Goal: Task Accomplishment & Management: Use online tool/utility

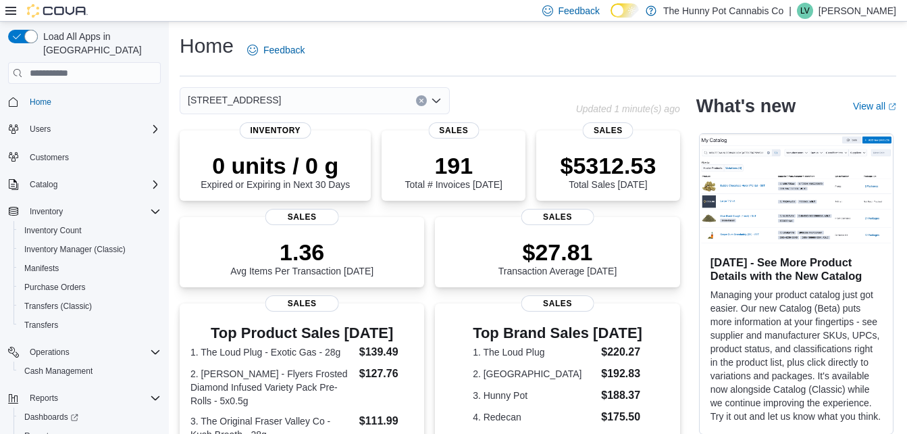
click at [508, 83] on div "Home Feedback [STREET_ADDRESS] Updated 1 minute(s) ago 0 units / 0 g Expired or…" at bounding box center [538, 427] width 738 height 811
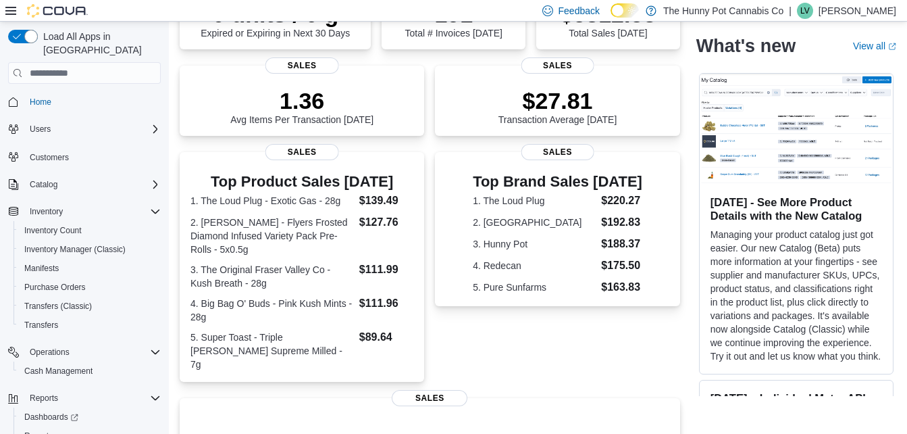
scroll to position [153, 0]
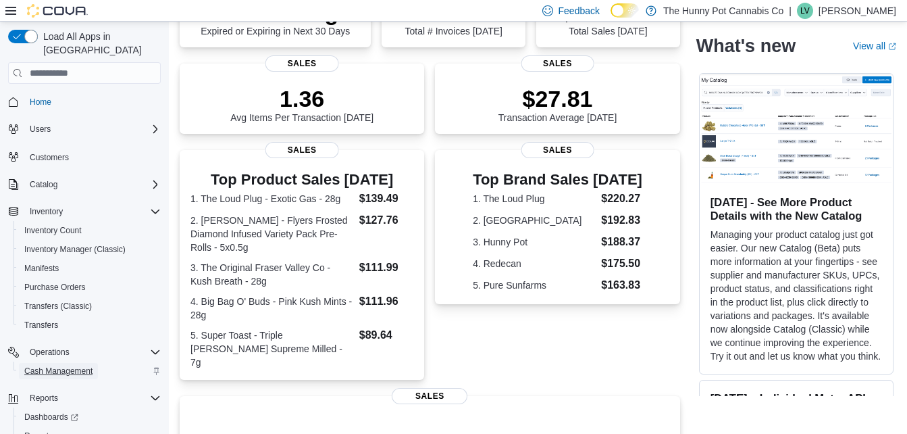
click at [62, 365] on span "Cash Management" at bounding box center [58, 370] width 68 height 11
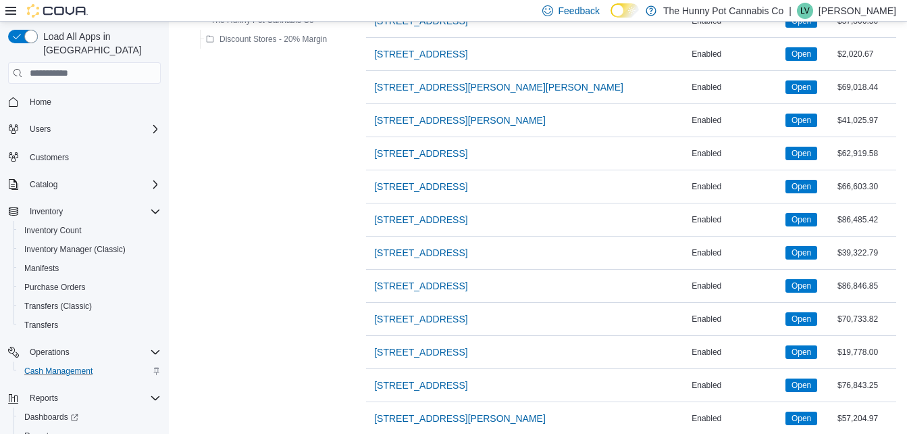
scroll to position [898, 0]
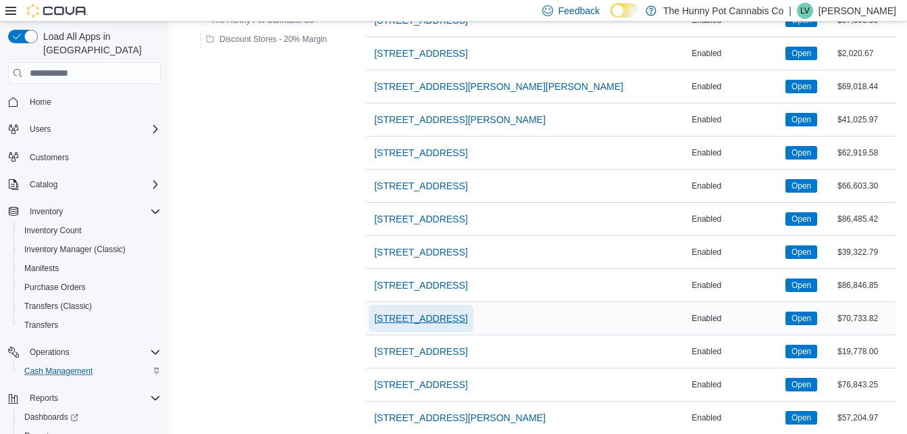
click at [440, 325] on span "[STREET_ADDRESS]" at bounding box center [420, 318] width 93 height 14
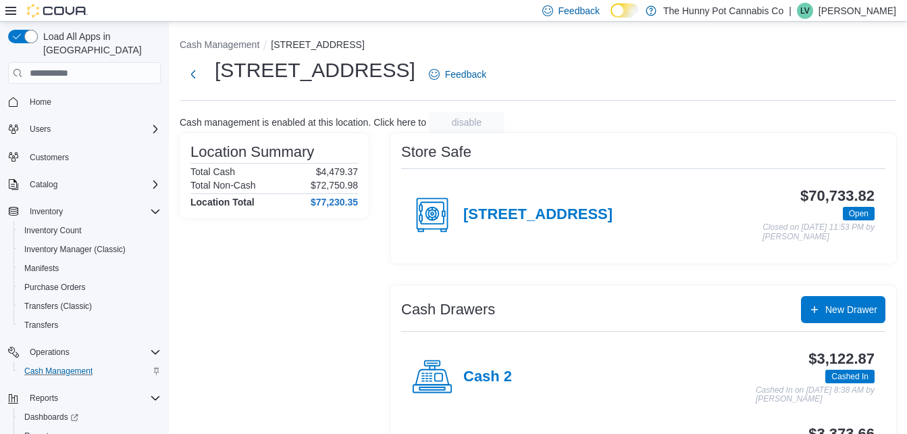
scroll to position [78, 0]
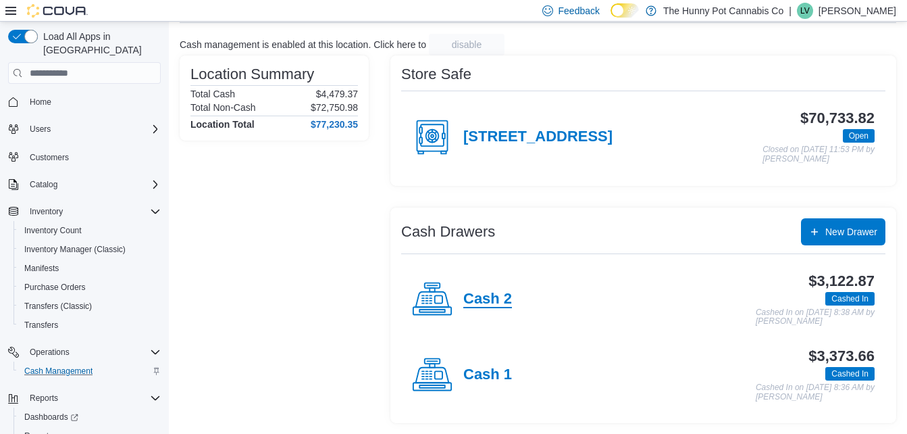
click at [506, 294] on h4 "Cash 2" at bounding box center [487, 299] width 49 height 18
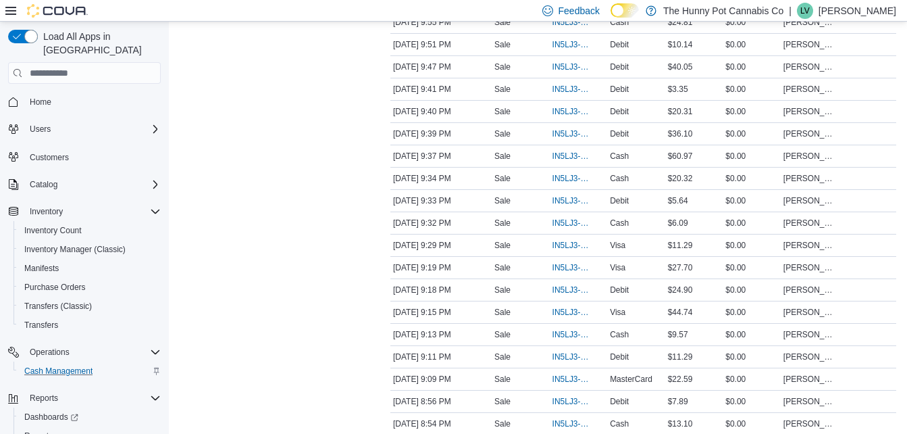
scroll to position [421, 0]
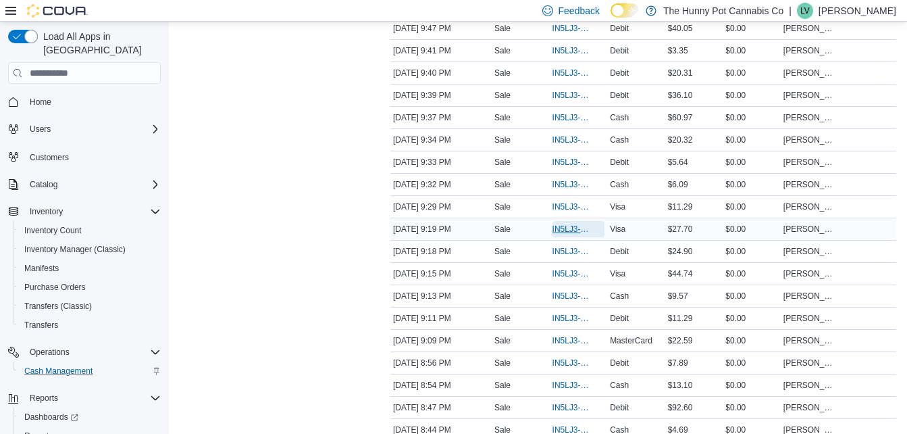
click at [567, 226] on span "IN5LJ3-5765266" at bounding box center [571, 229] width 39 height 11
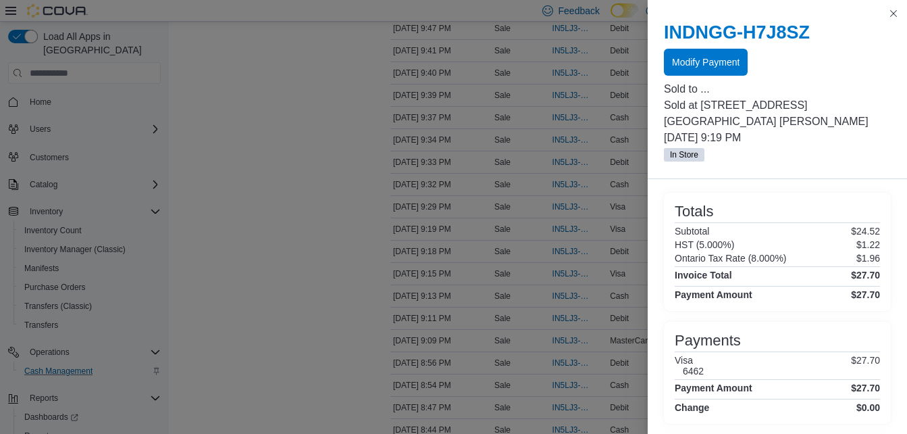
scroll to position [0, 0]
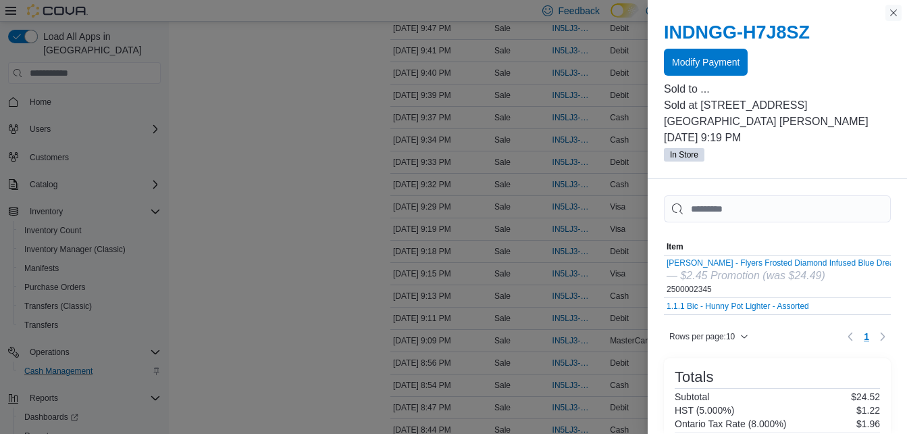
click at [893, 11] on button "Close this dialog" at bounding box center [893, 13] width 16 height 16
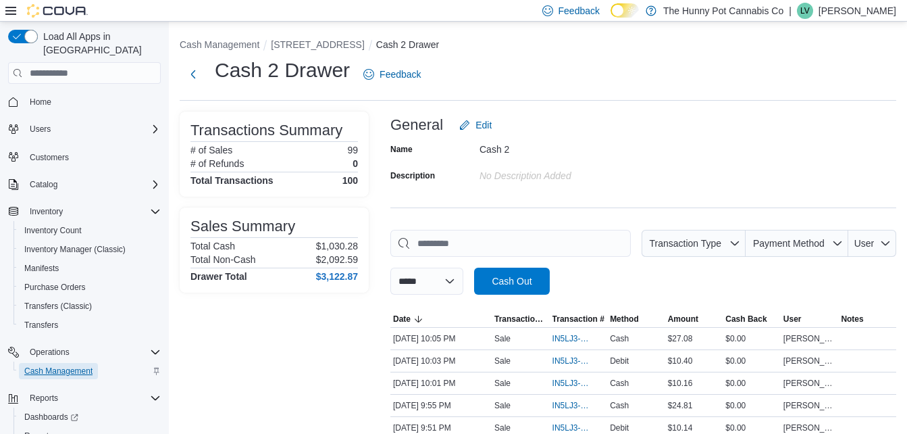
click at [70, 363] on span "Cash Management" at bounding box center [58, 371] width 68 height 16
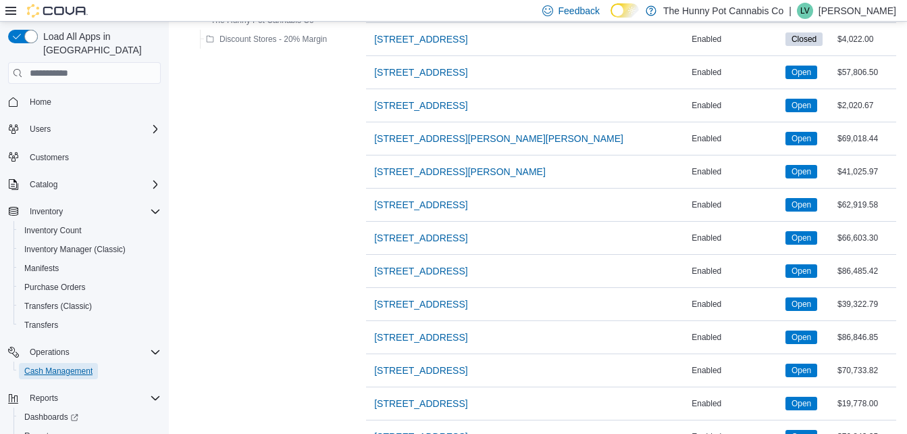
scroll to position [847, 0]
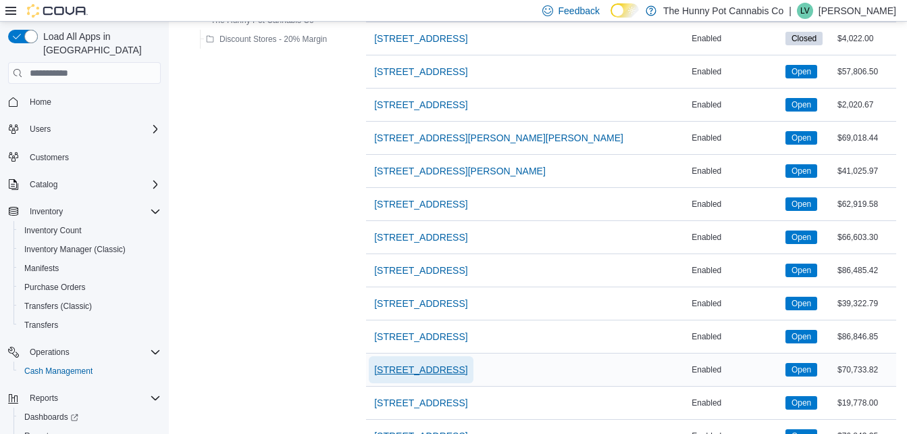
click at [407, 370] on span "[STREET_ADDRESS]" at bounding box center [420, 370] width 93 height 14
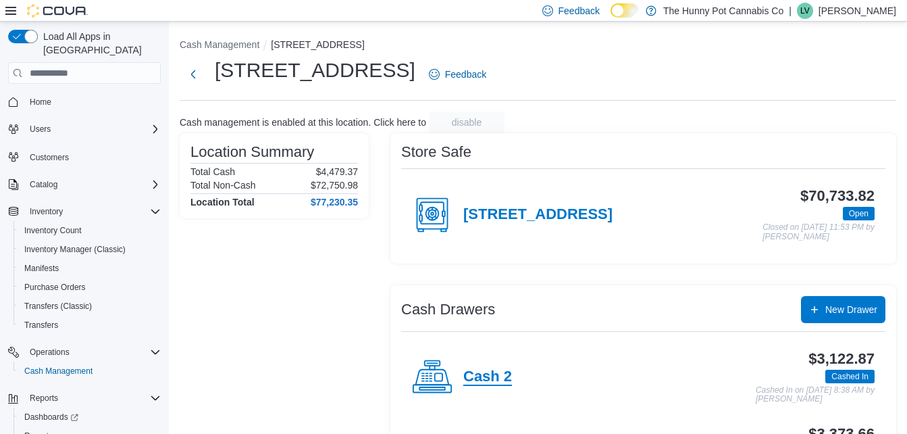
click at [492, 371] on h4 "Cash 2" at bounding box center [487, 377] width 49 height 18
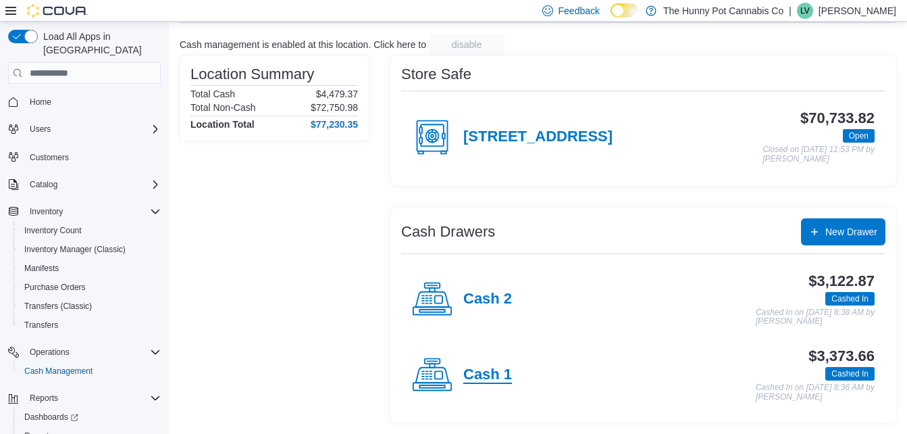
click at [470, 369] on h4 "Cash 1" at bounding box center [487, 375] width 49 height 18
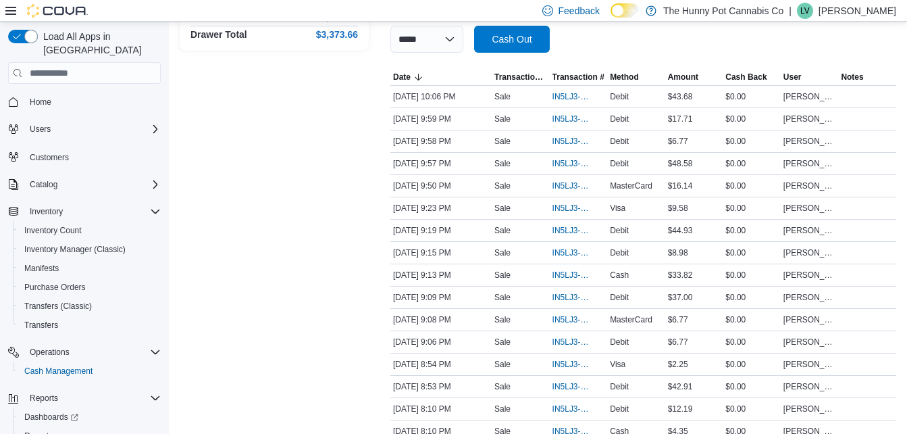
scroll to position [242, 0]
click at [569, 227] on span "IN5LJ3-5765261" at bounding box center [571, 229] width 39 height 11
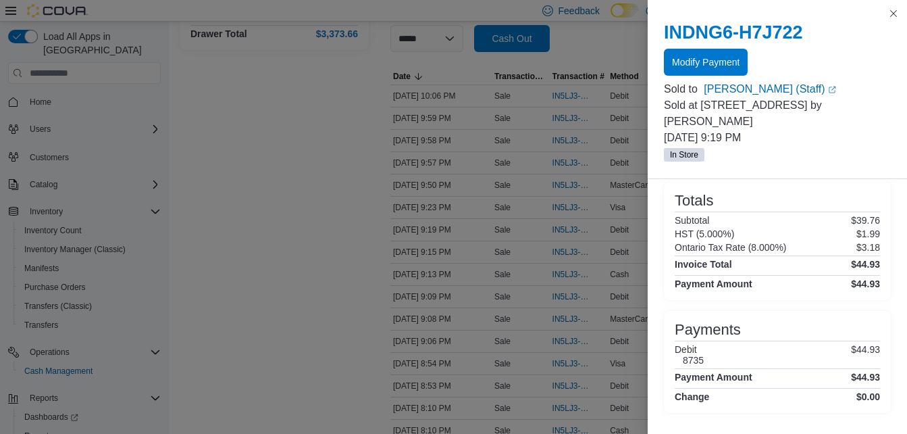
scroll to position [0, 0]
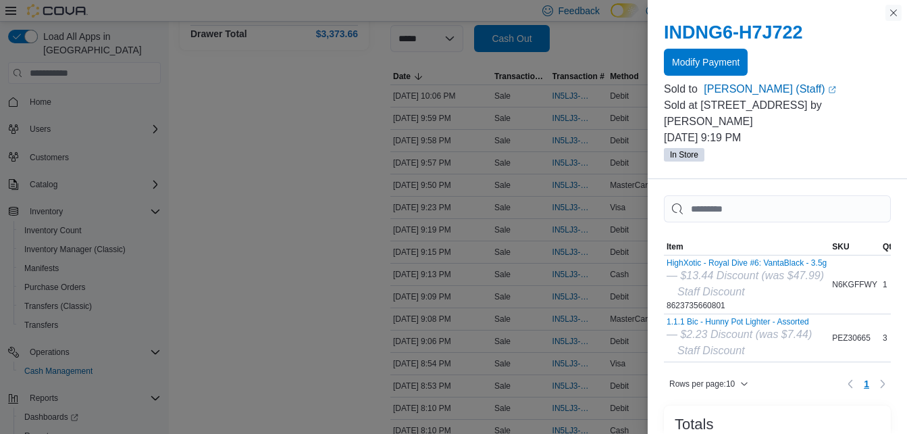
click at [888, 14] on button "Close this dialog" at bounding box center [893, 13] width 16 height 16
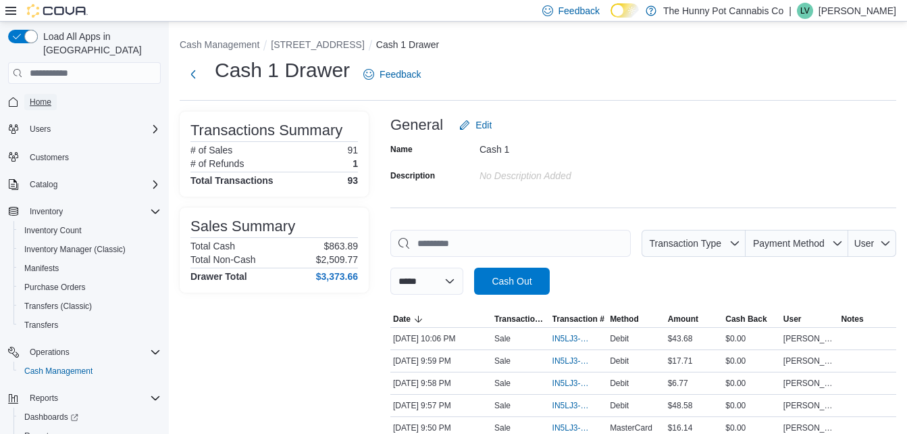
click at [41, 97] on span "Home" at bounding box center [41, 102] width 22 height 11
